Goal: Task Accomplishment & Management: Complete application form

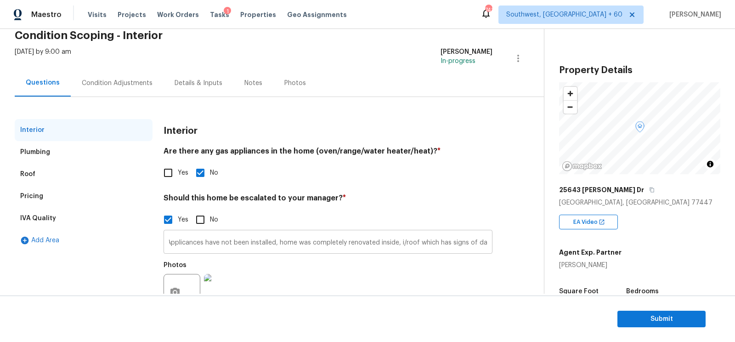
scroll to position [0, 98]
click at [365, 240] on input "Seller mentioned - Applicances have not been installed, home was completely ren…" at bounding box center [328, 243] width 329 height 22
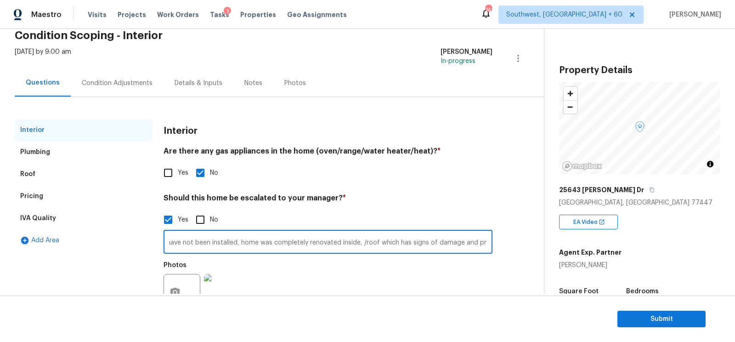
paste input "he water heater does not appear to be up to code, for as much code as there may…"
type input "Seller mentioned - Applicances have not been installed, home was completely ren…"
click at [395, 201] on h4 "Should this home be escalated to your manager? *" at bounding box center [328, 199] width 329 height 13
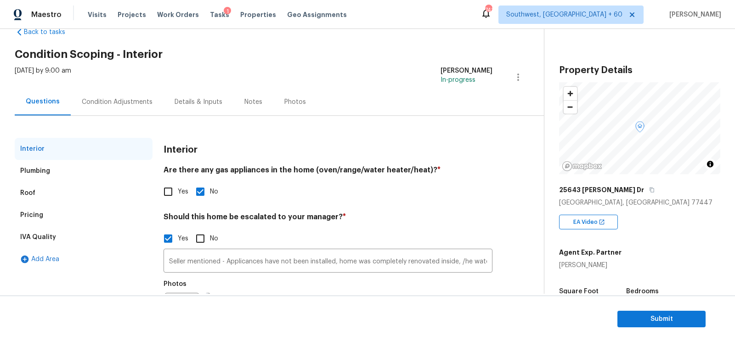
scroll to position [7, 0]
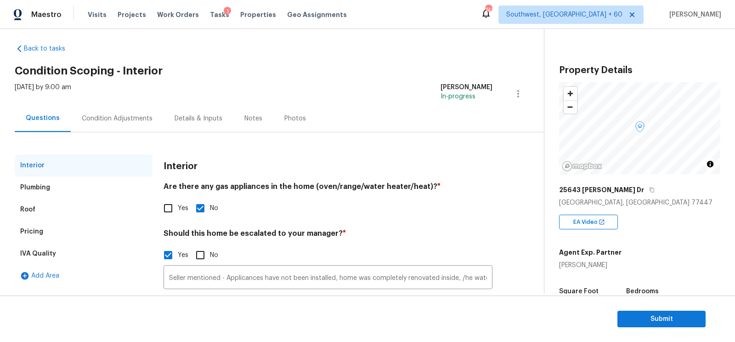
click at [147, 115] on div "Condition Adjustments" at bounding box center [117, 118] width 71 height 9
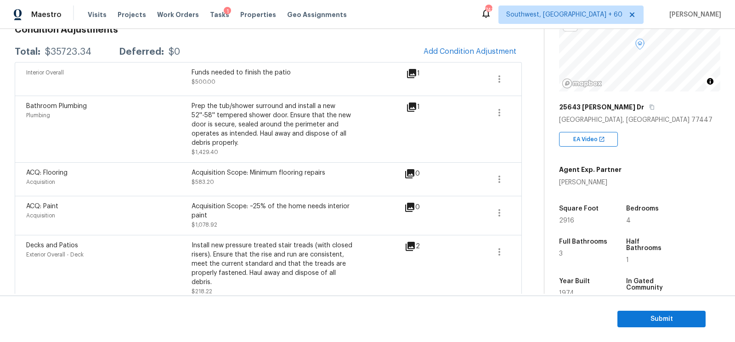
scroll to position [134, 0]
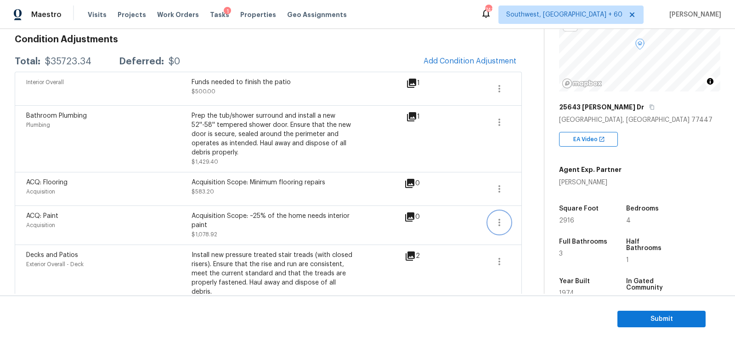
click at [495, 221] on icon "button" at bounding box center [499, 222] width 11 height 11
click at [534, 216] on div "Edit" at bounding box center [552, 219] width 72 height 9
click at [501, 187] on icon "button" at bounding box center [499, 188] width 11 height 11
click at [535, 186] on div "Edit" at bounding box center [552, 186] width 72 height 9
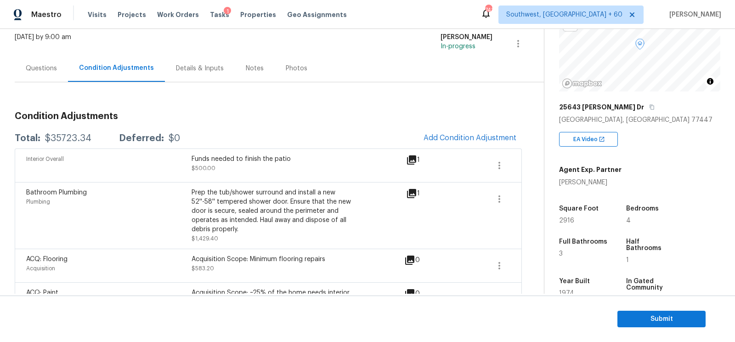
scroll to position [54, 0]
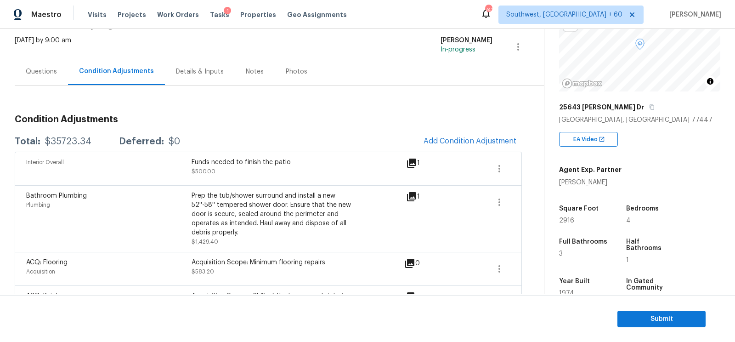
click at [26, 67] on div "Questions" at bounding box center [41, 71] width 31 height 9
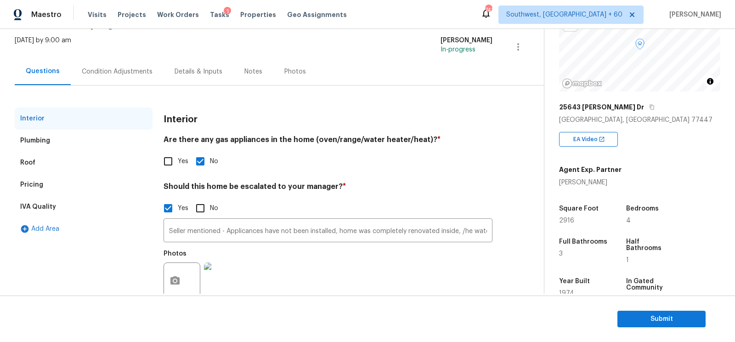
click at [57, 181] on div "Pricing" at bounding box center [84, 185] width 138 height 22
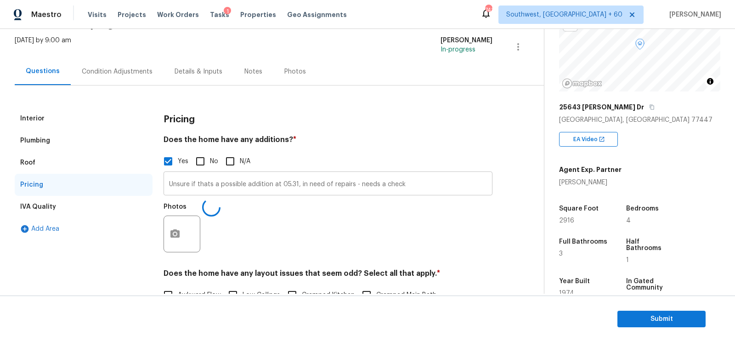
click at [408, 185] on input "Unsure if thats a possible addition at 05.31, in need of repairs - needs a check" at bounding box center [328, 185] width 329 height 22
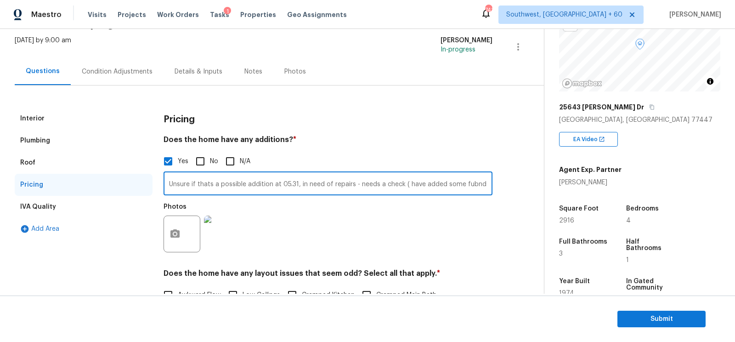
click at [414, 191] on input "Unsure if thats a possible addition at 05.31, in need of repairs - needs a chec…" at bounding box center [328, 185] width 329 height 22
type input "Unsure if thats a possible addition at 05.31, in need of repairs - needs a chec…"
click at [318, 117] on div "Pricing" at bounding box center [328, 120] width 329 height 24
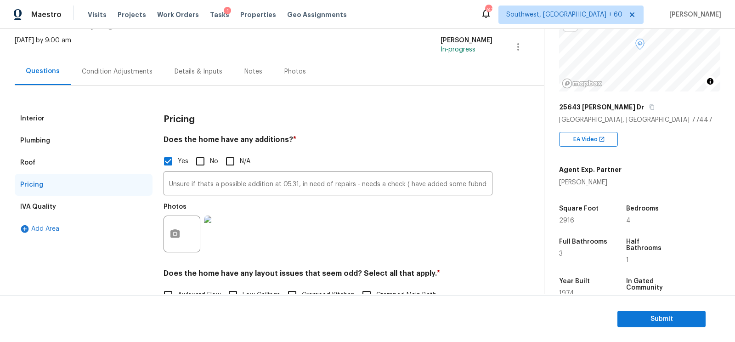
click at [63, 124] on div "Interior" at bounding box center [84, 119] width 138 height 22
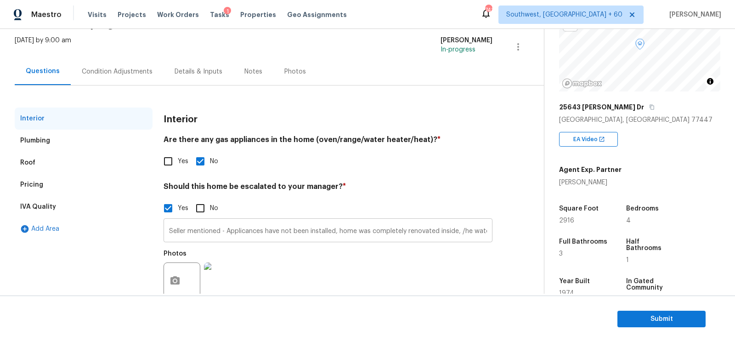
click at [209, 221] on input "Seller mentioned - Applicances have not been installed, home was completely ren…" at bounding box center [328, 232] width 329 height 22
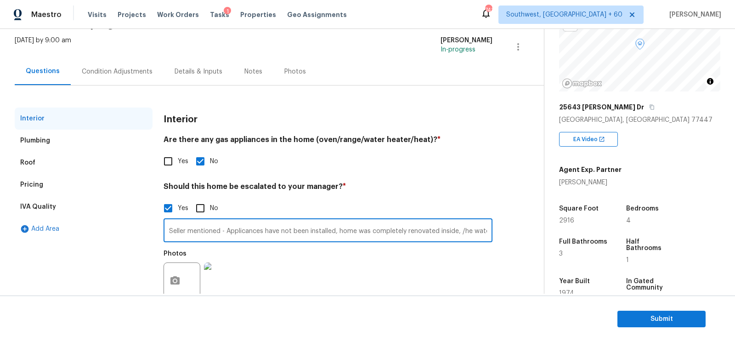
click at [209, 221] on input "Seller mentioned - Applicances have not been installed, home was completely ren…" at bounding box center [328, 232] width 329 height 22
click at [99, 74] on div "Condition Adjustments" at bounding box center [117, 71] width 71 height 9
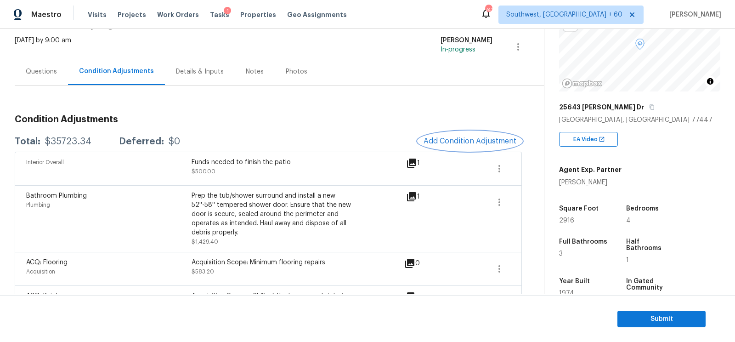
click at [450, 133] on button "Add Condition Adjustment" at bounding box center [470, 140] width 104 height 19
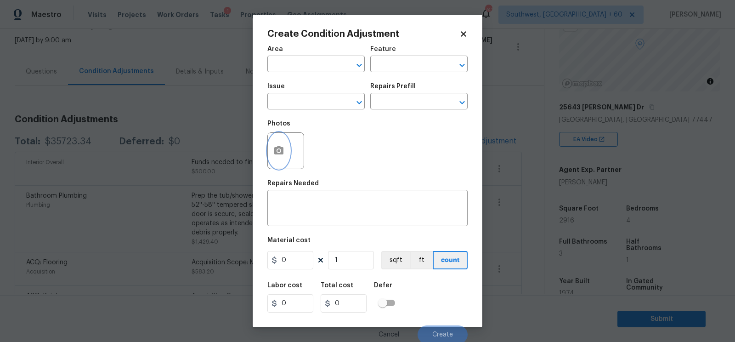
click at [284, 150] on button "button" at bounding box center [279, 151] width 22 height 36
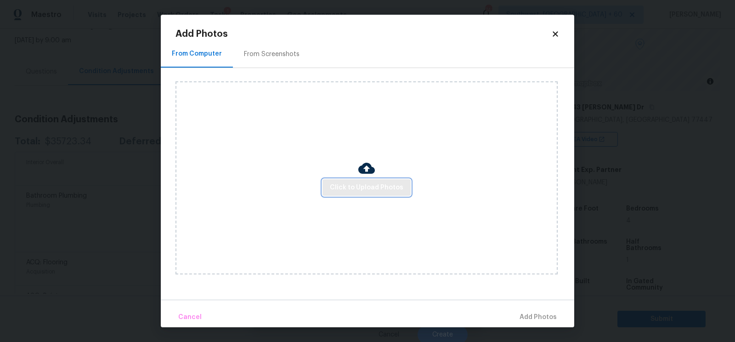
click at [341, 182] on span "Click to Upload Photos" at bounding box center [367, 187] width 74 height 11
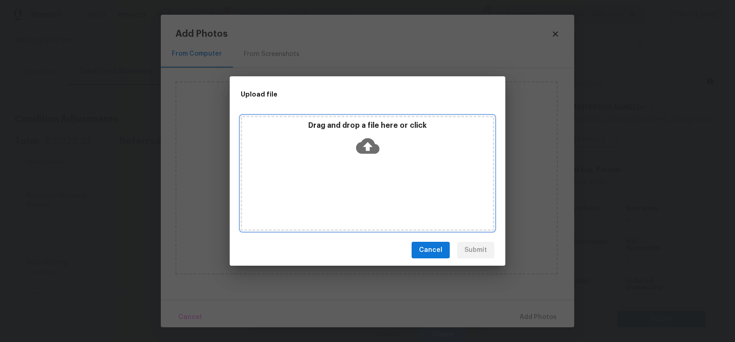
click at [360, 152] on icon at bounding box center [367, 146] width 23 height 16
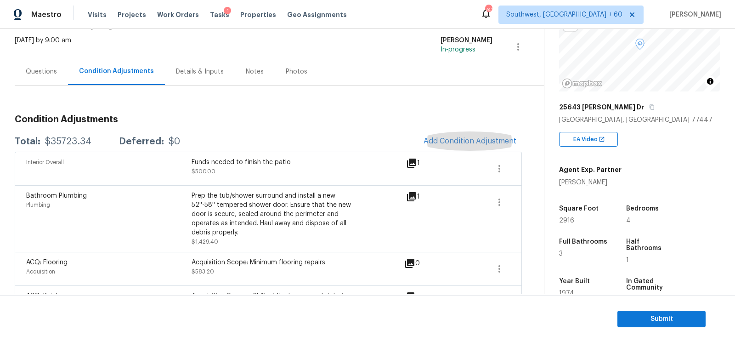
click at [54, 74] on div "Questions" at bounding box center [41, 71] width 31 height 9
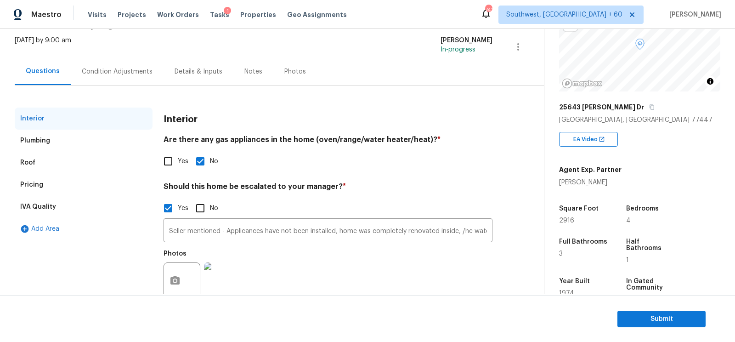
scroll to position [54, 0]
click at [53, 183] on div "Pricing" at bounding box center [84, 185] width 138 height 22
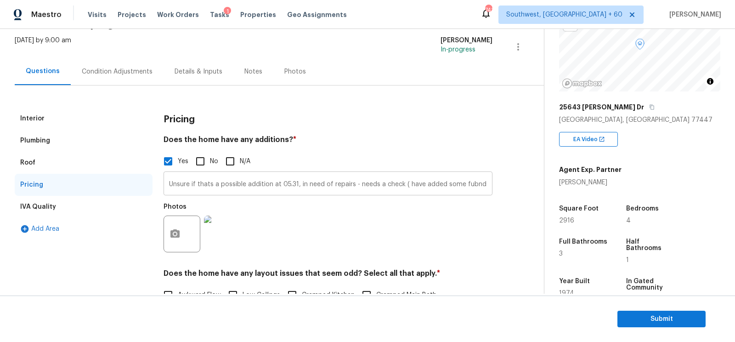
click at [243, 182] on input "Unsure if thats a possible addition at 05.31, in need of repairs - needs a chec…" at bounding box center [328, 185] width 329 height 22
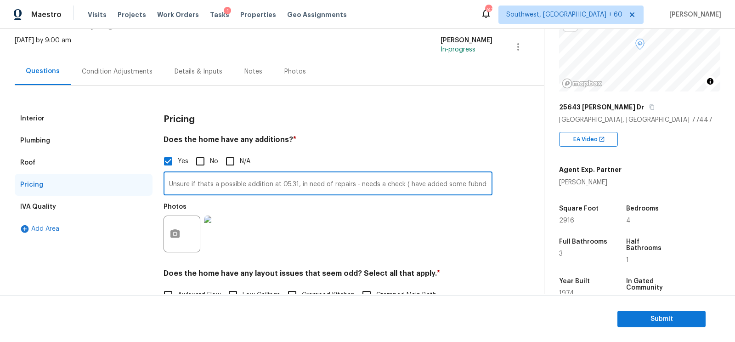
click at [243, 182] on input "Unsure if thats a possible addition at 05.31, in need of repairs - needs a chec…" at bounding box center [328, 185] width 329 height 22
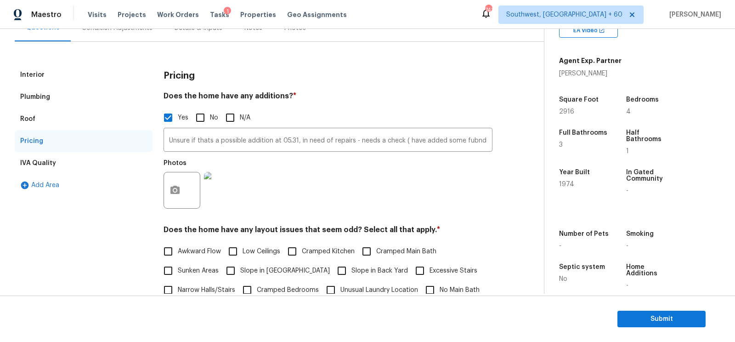
scroll to position [0, 0]
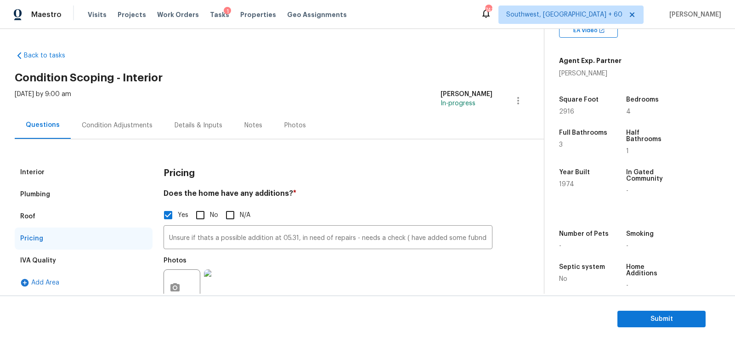
click at [140, 130] on div "Condition Adjustments" at bounding box center [117, 125] width 93 height 27
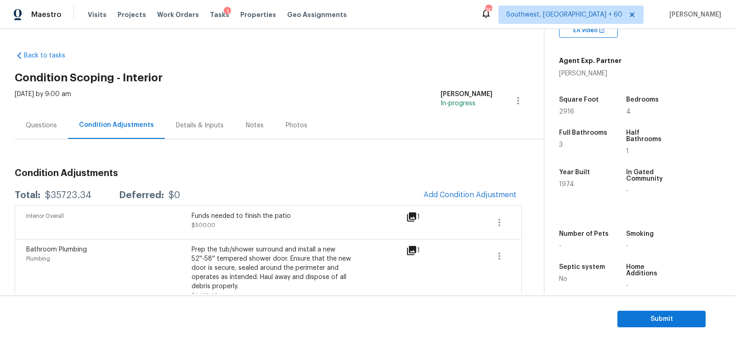
click at [458, 212] on span at bounding box center [466, 222] width 35 height 22
click at [464, 195] on span "Add Condition Adjustment" at bounding box center [470, 195] width 93 height 8
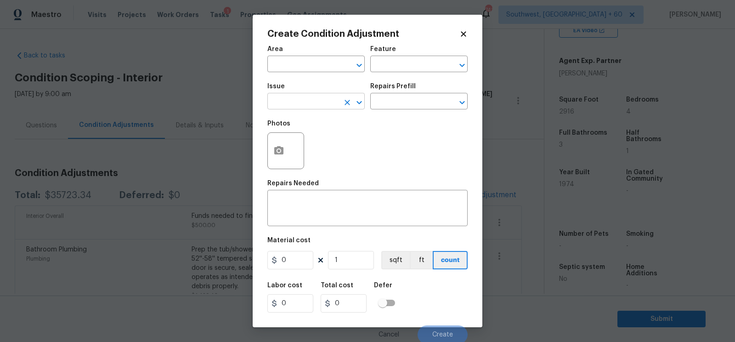
click at [329, 109] on input "text" at bounding box center [303, 102] width 72 height 14
click at [323, 143] on li "Condition charge" at bounding box center [315, 145] width 97 height 15
type input "Condition charge"
click at [407, 103] on input "text" at bounding box center [406, 102] width 72 height 14
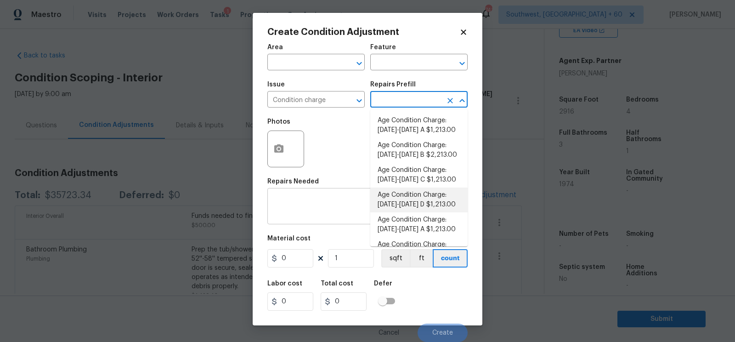
scroll to position [307, 0]
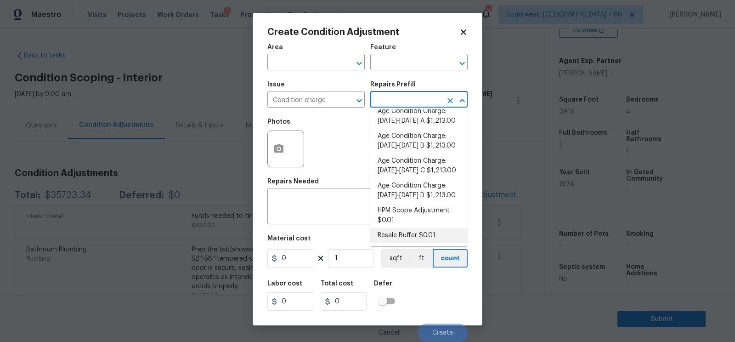
click at [403, 233] on li "Resale Buffer $0.01" at bounding box center [418, 235] width 97 height 15
type input "Home Readiness Packages"
type textarea "Resale Buffer"
type input "0.01"
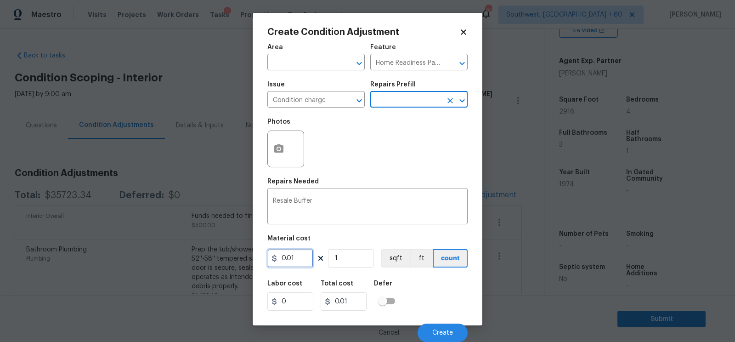
click at [300, 260] on input "0.01" at bounding box center [290, 258] width 46 height 18
type input "6600"
click at [369, 301] on div "6600" at bounding box center [347, 301] width 53 height 18
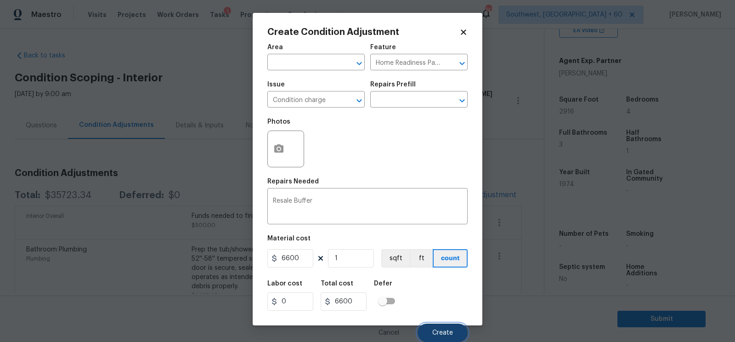
click at [447, 337] on button "Create" at bounding box center [443, 332] width 50 height 18
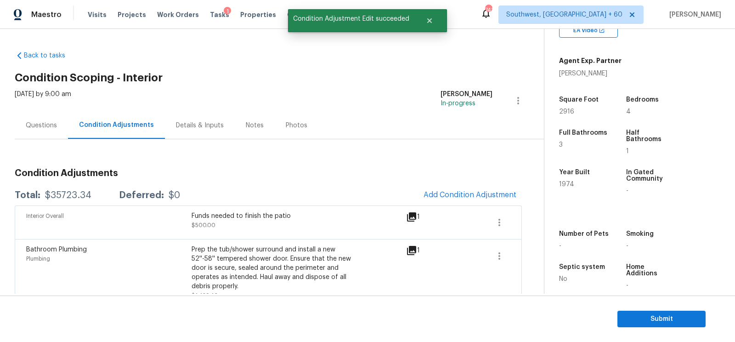
scroll to position [0, 0]
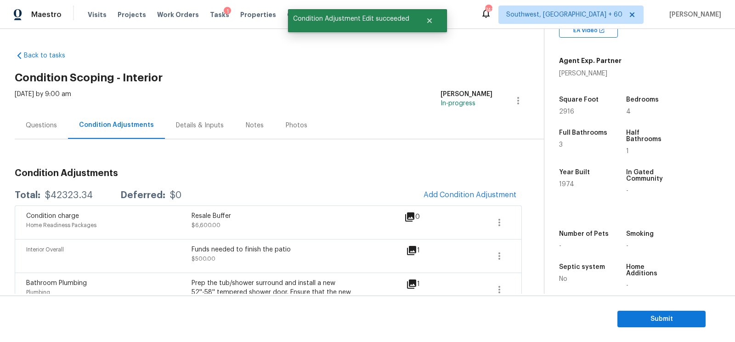
click at [68, 189] on div "Total: $42323.34 Deferred: $0 Add Condition Adjustment" at bounding box center [268, 195] width 507 height 20
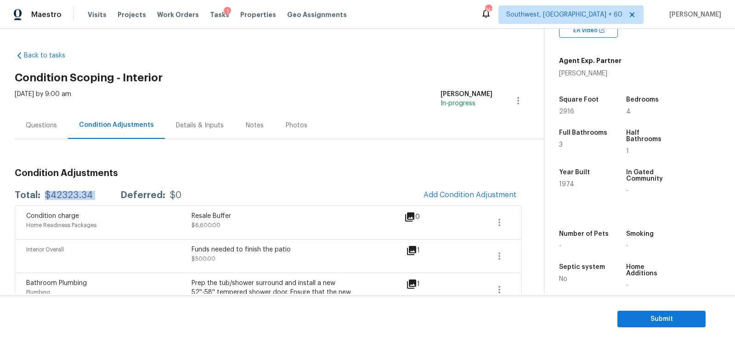
copy div "$42323.34"
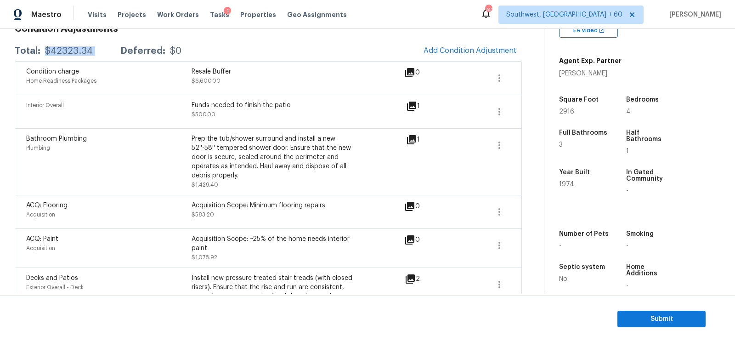
scroll to position [145, 0]
click at [658, 316] on span "Submit" at bounding box center [662, 318] width 74 height 11
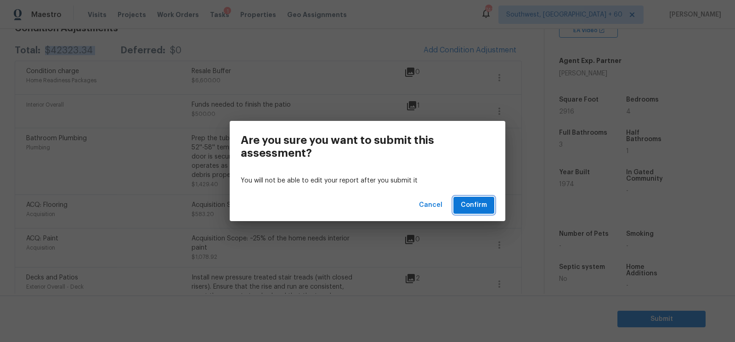
click at [489, 212] on button "Confirm" at bounding box center [474, 205] width 41 height 17
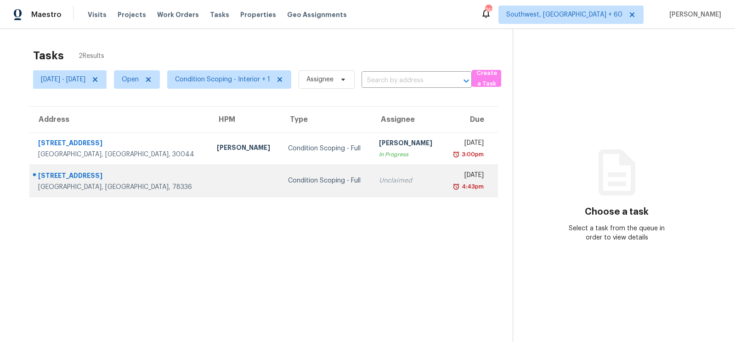
click at [379, 182] on div "Unclaimed" at bounding box center [407, 180] width 57 height 9
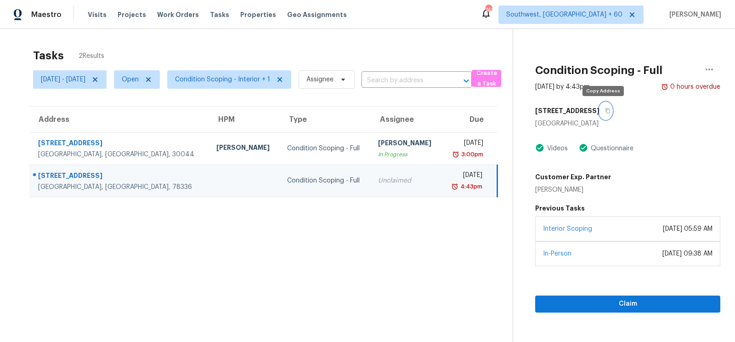
click at [604, 114] on button "button" at bounding box center [606, 110] width 12 height 17
click at [371, 183] on td "Unclaimed" at bounding box center [406, 180] width 71 height 32
click at [605, 108] on icon "button" at bounding box center [608, 111] width 6 height 6
